Goal: Task Accomplishment & Management: Use online tool/utility

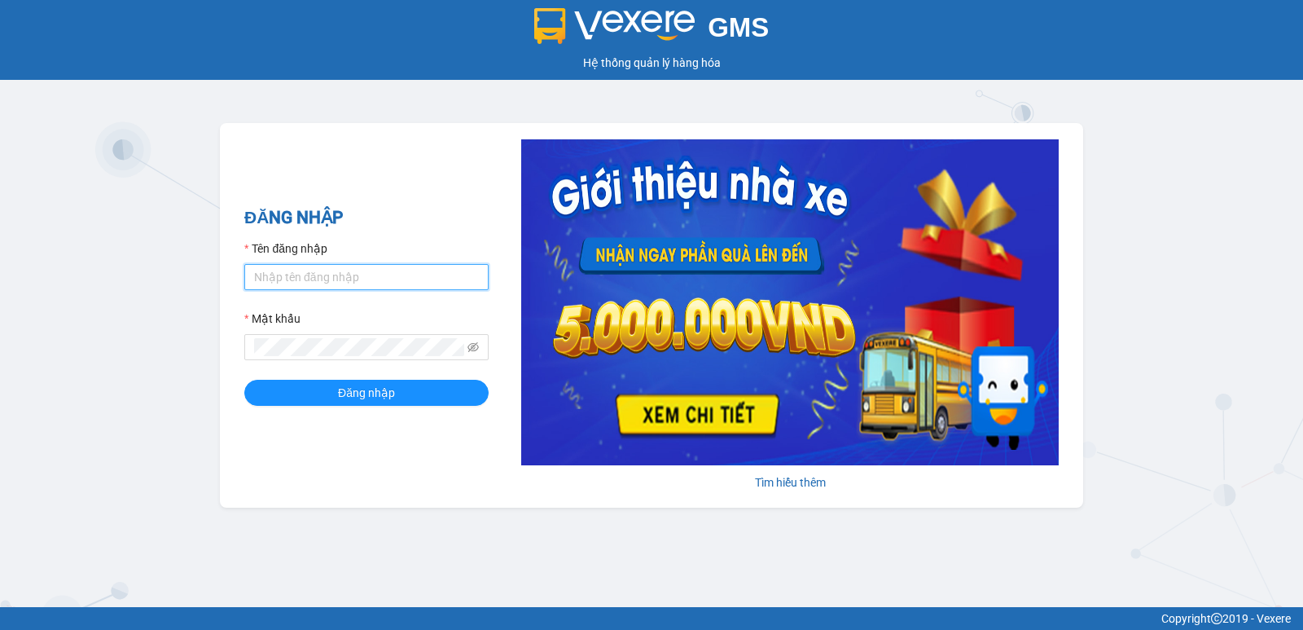
drag, startPoint x: 0, startPoint y: 0, endPoint x: 310, endPoint y: 282, distance: 418.7
click at [310, 282] on input "Tên đăng nhập" at bounding box center [366, 277] width 244 height 26
type input "the.trungnga"
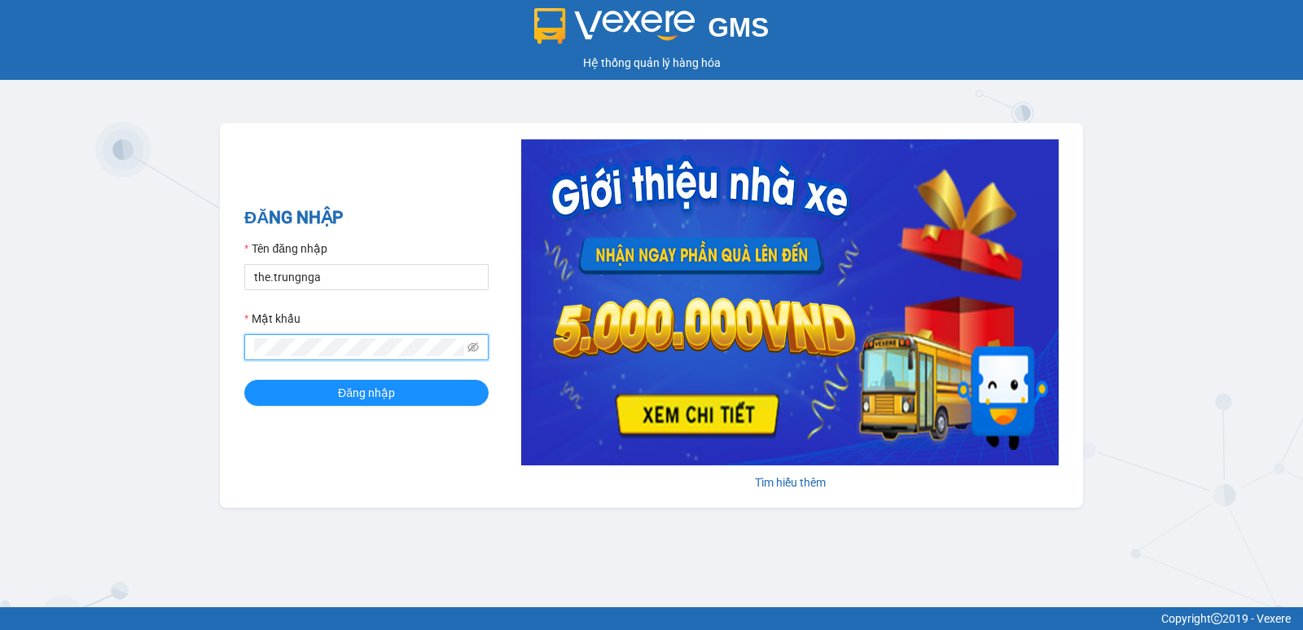
click at [244, 380] on button "Đăng nhập" at bounding box center [366, 393] width 244 height 26
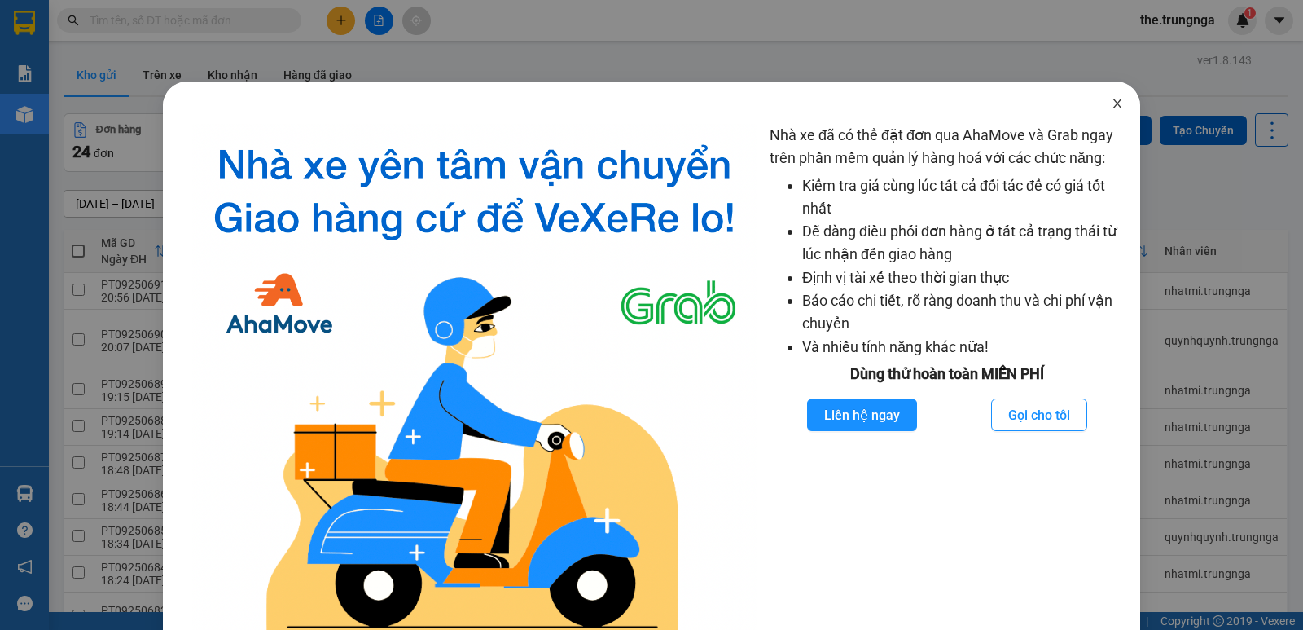
click at [1111, 102] on icon "close" at bounding box center [1117, 103] width 13 height 13
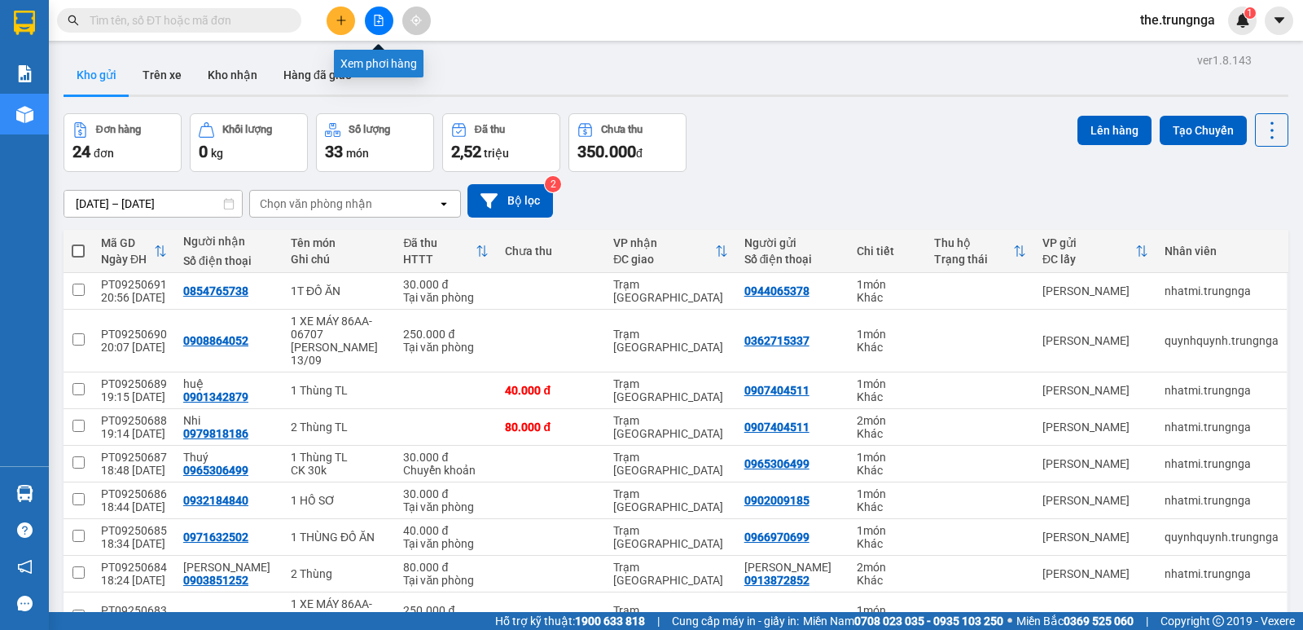
click at [387, 27] on button at bounding box center [379, 21] width 29 height 29
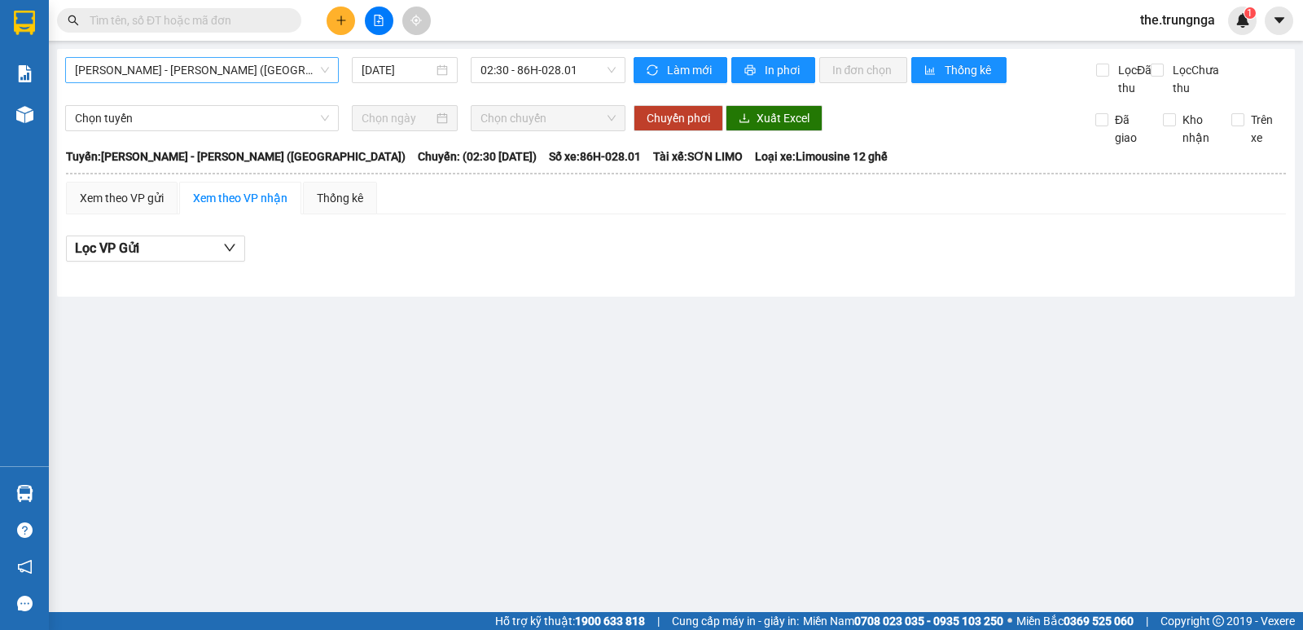
click at [211, 66] on span "[PERSON_NAME] - [PERSON_NAME] ([GEOGRAPHIC_DATA])" at bounding box center [202, 70] width 254 height 24
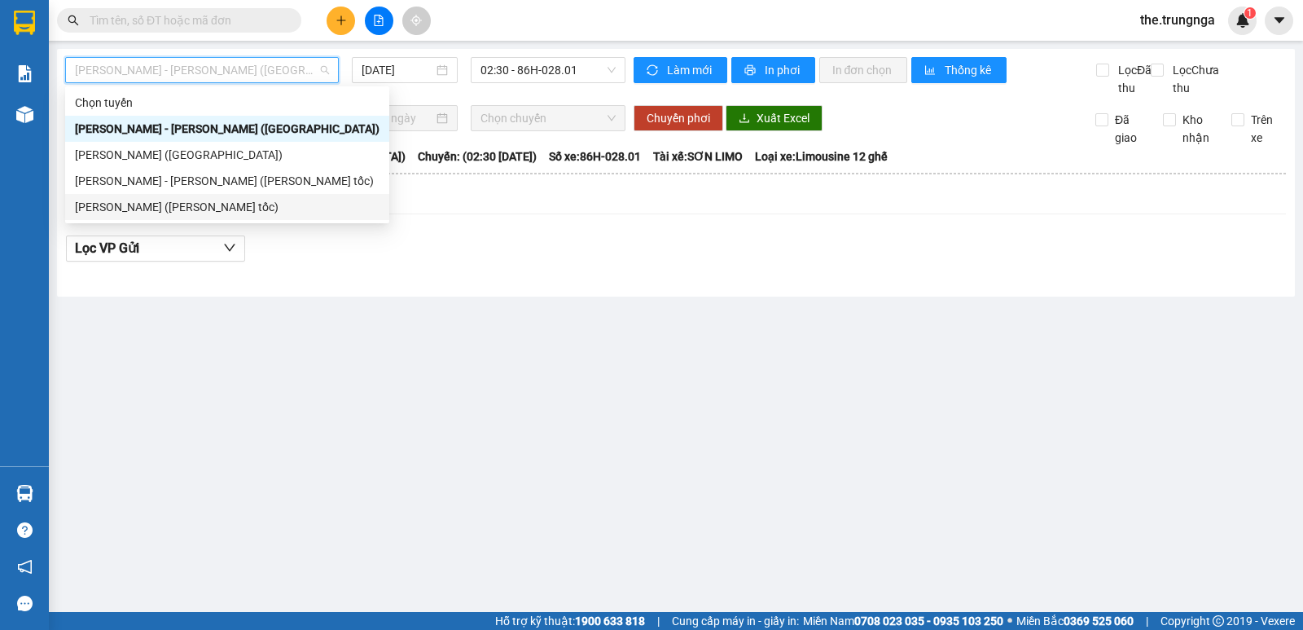
click at [236, 213] on div "[PERSON_NAME] ([PERSON_NAME] tốc)" at bounding box center [227, 207] width 305 height 18
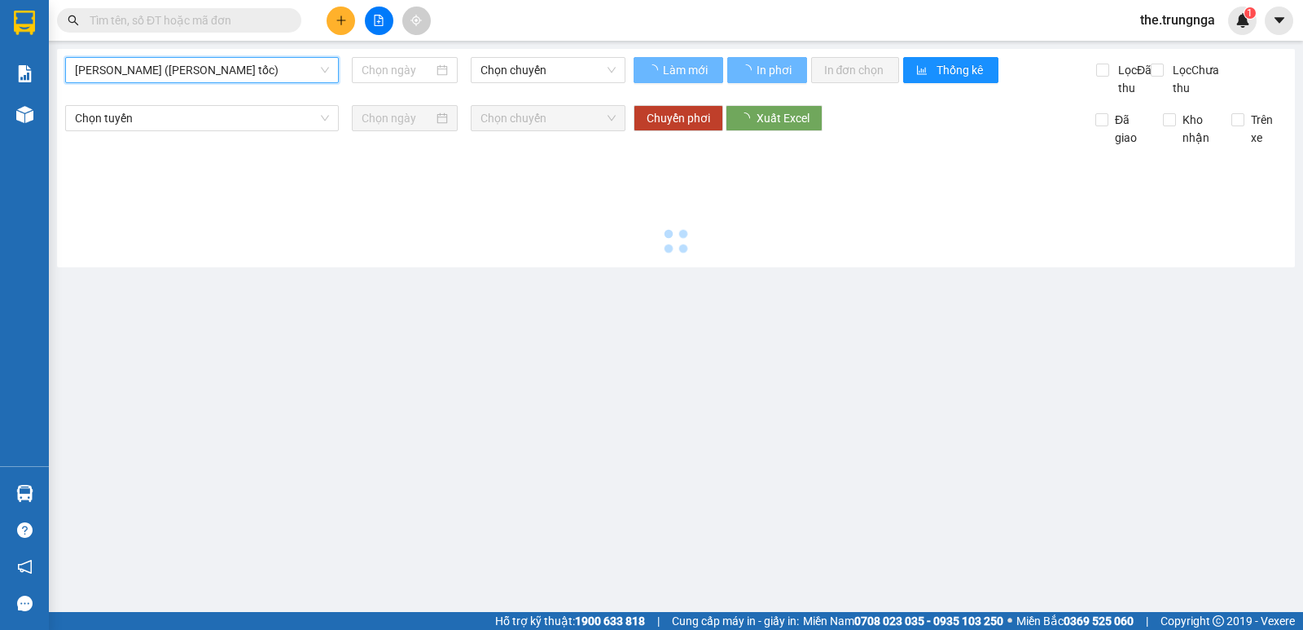
type input "[DATE]"
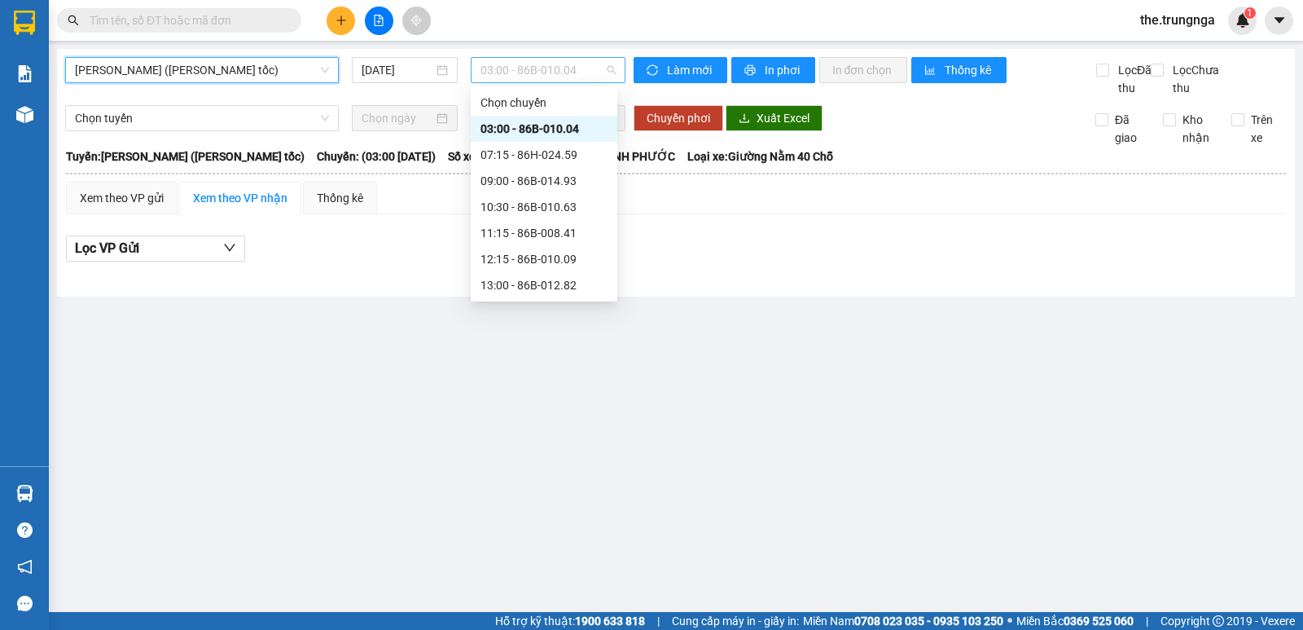
click at [494, 77] on span "03:00 - 86B-010.04" at bounding box center [548, 70] width 134 height 24
click at [543, 284] on div "20:00" at bounding box center [544, 285] width 127 height 18
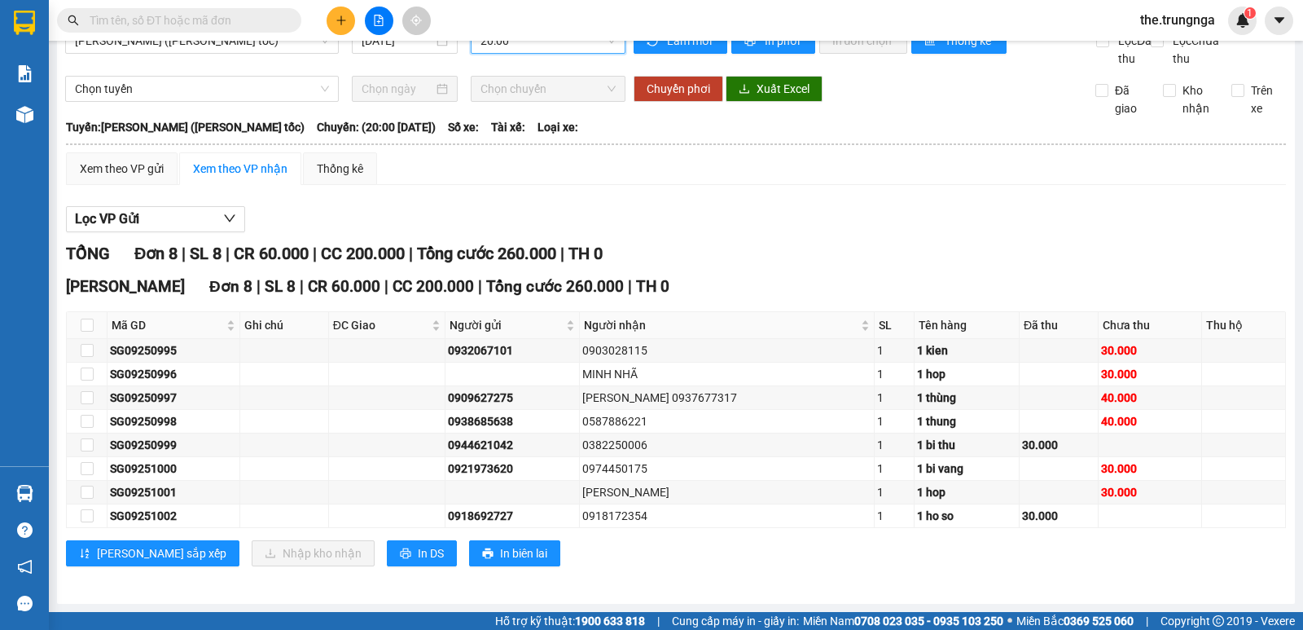
scroll to position [47, 0]
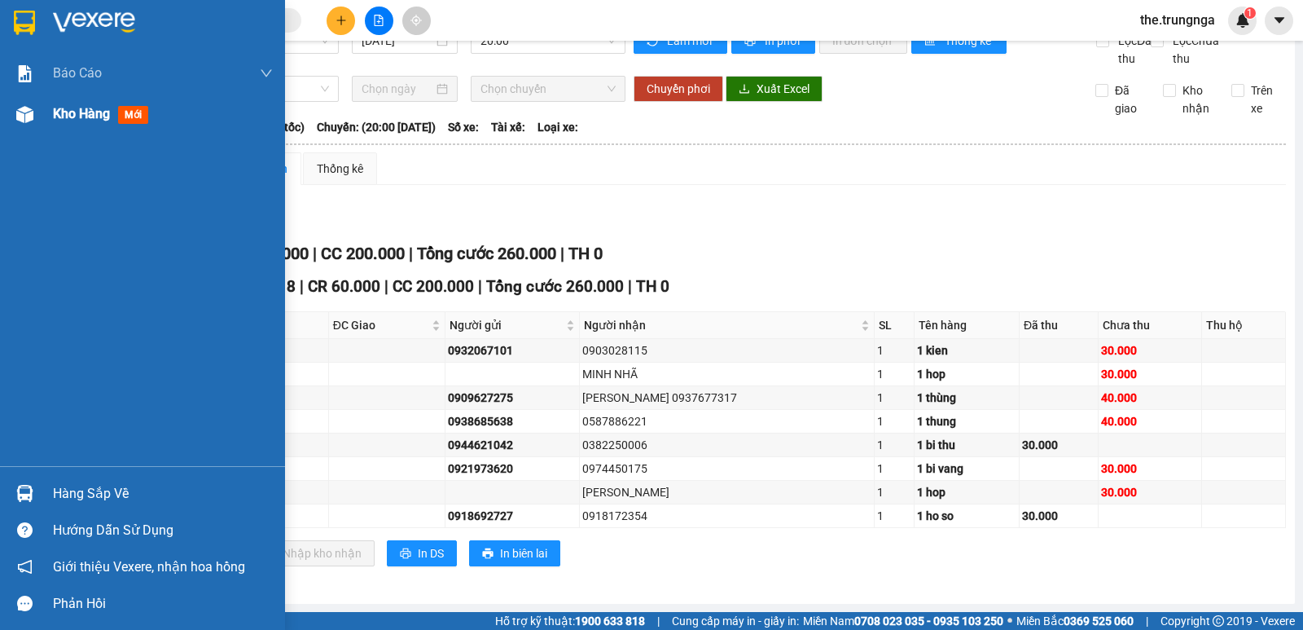
click at [99, 115] on span "Kho hàng" at bounding box center [81, 113] width 57 height 15
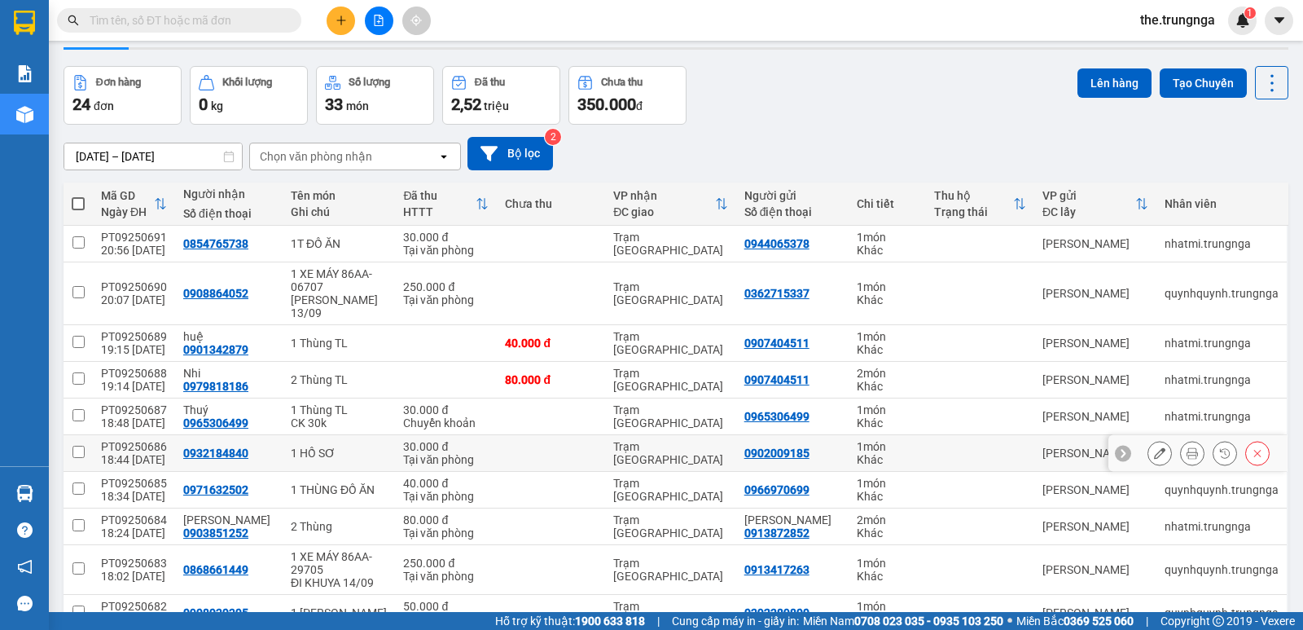
scroll to position [134, 0]
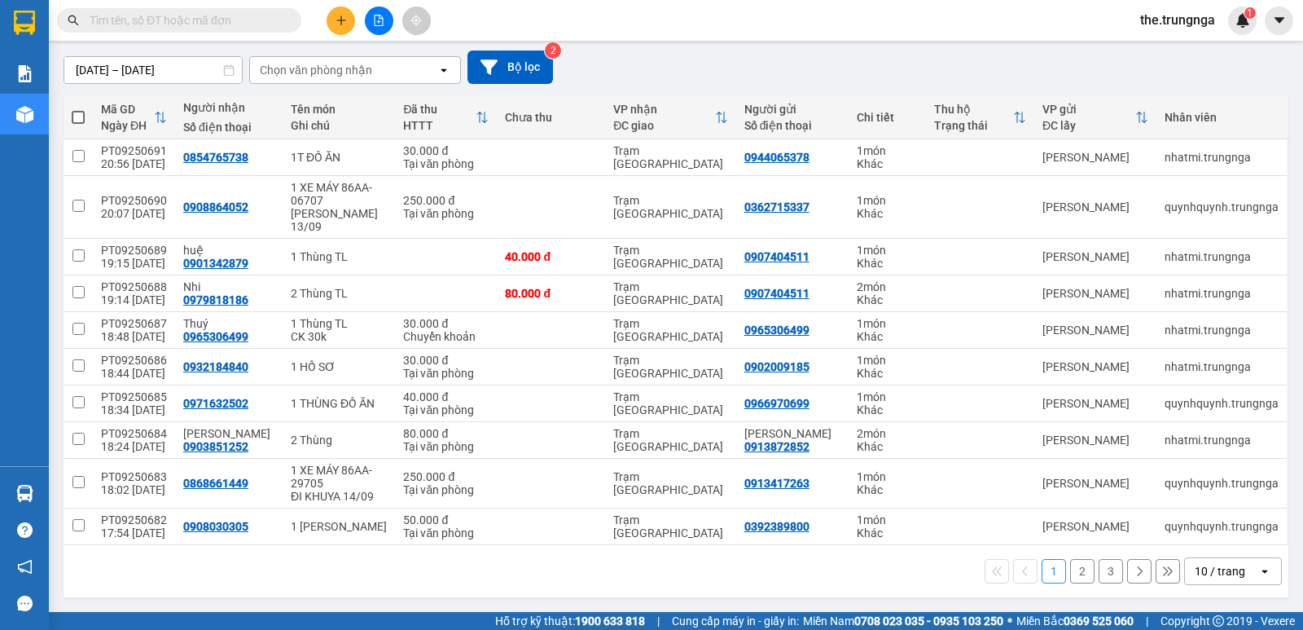
click at [1195, 566] on div "10 / trang" at bounding box center [1220, 571] width 51 height 16
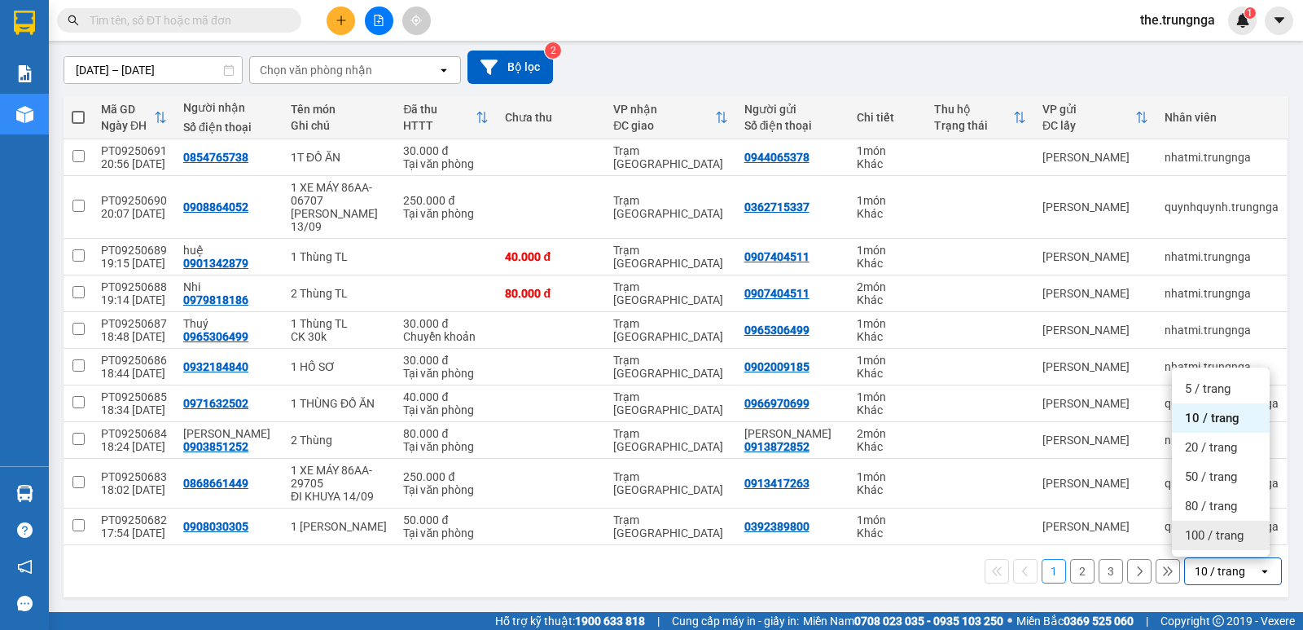
click at [1220, 538] on span "100 / trang" at bounding box center [1214, 535] width 59 height 16
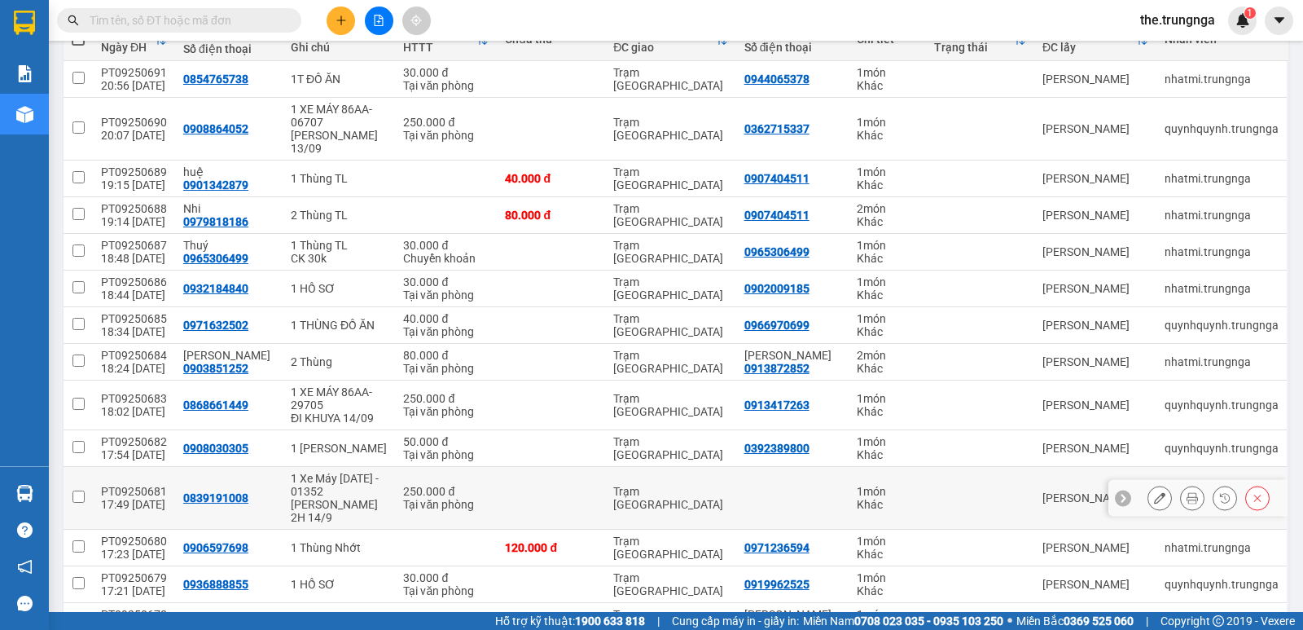
scroll to position [207, 0]
